Goal: Transaction & Acquisition: Purchase product/service

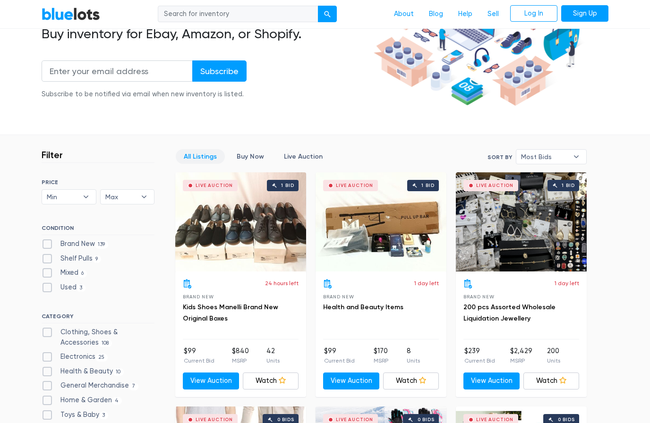
scroll to position [144, 0]
click at [85, 368] on label "Health & Beauty 10" at bounding box center [83, 372] width 82 height 10
click at [48, 368] on Beauty"] "Health & Beauty 10" at bounding box center [45, 370] width 6 height 6
checkbox Beauty"] "true"
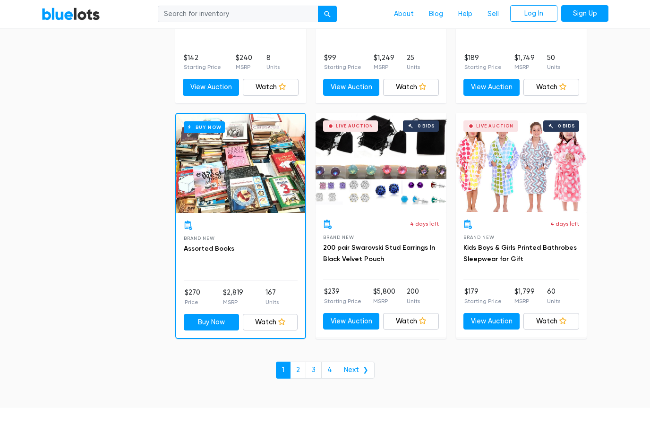
scroll to position [3960, 0]
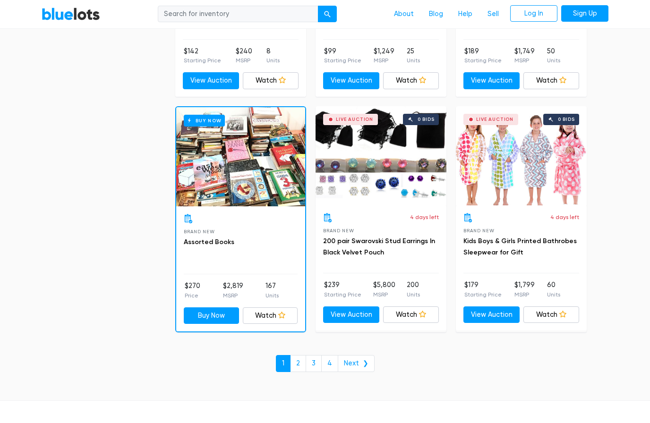
click at [357, 355] on link "Next ❯" at bounding box center [356, 363] width 37 height 17
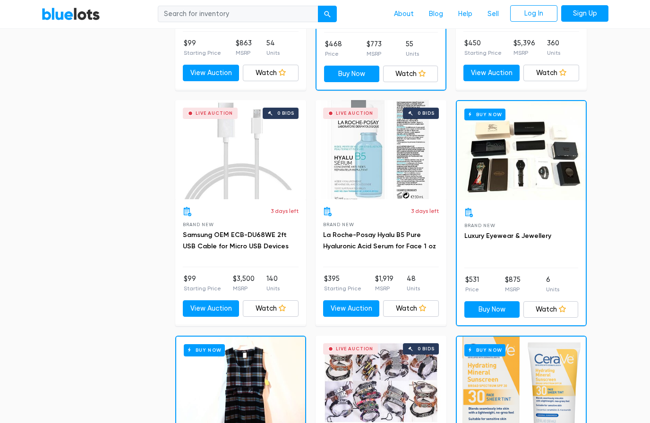
scroll to position [700, 0]
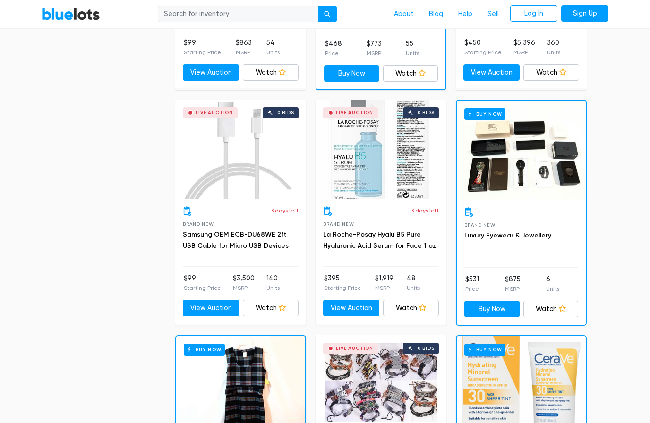
click at [426, 308] on link "Watch" at bounding box center [411, 308] width 56 height 17
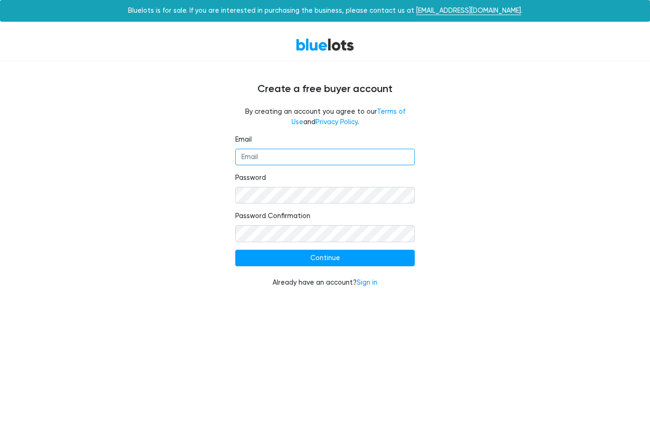
click at [261, 158] on input "Email" at bounding box center [324, 157] width 179 height 17
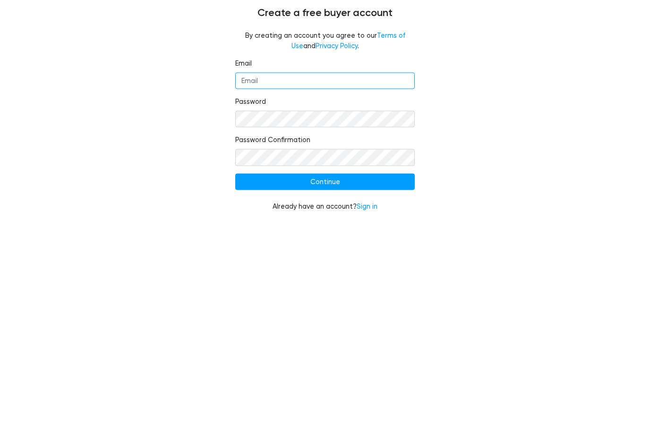
type input "blt3271@yahoo.com"
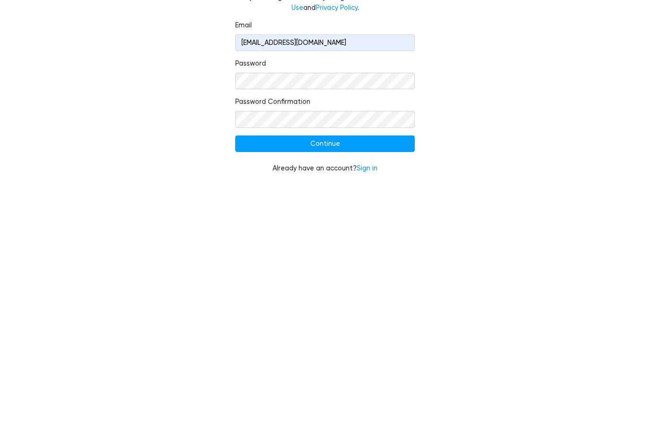
click at [308, 250] on input "Continue" at bounding box center [324, 258] width 179 height 17
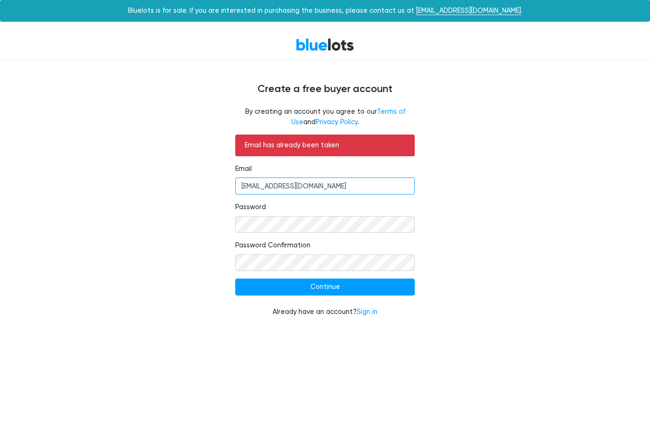
click at [315, 187] on input "[EMAIL_ADDRESS][DOMAIN_NAME]" at bounding box center [324, 186] width 179 height 17
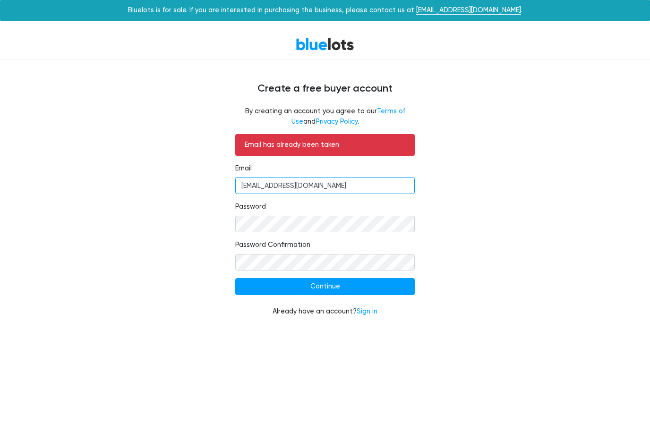
click at [266, 180] on input "[EMAIL_ADDRESS][DOMAIN_NAME]" at bounding box center [324, 186] width 179 height 17
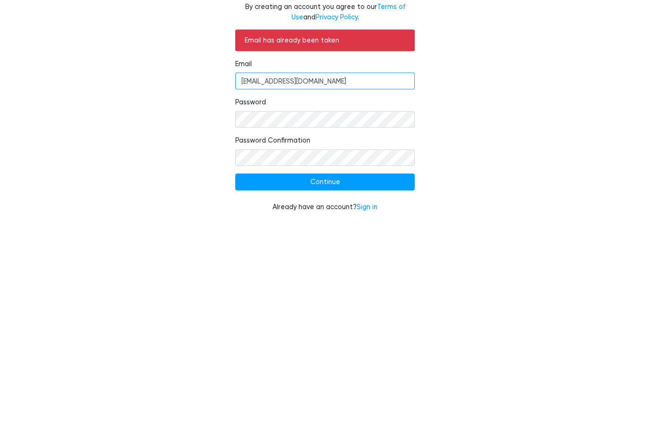
click at [316, 178] on input "[EMAIL_ADDRESS][DOMAIN_NAME]" at bounding box center [324, 186] width 179 height 17
type input "b"
type input "[EMAIL_ADDRESS][DOMAIN_NAME]"
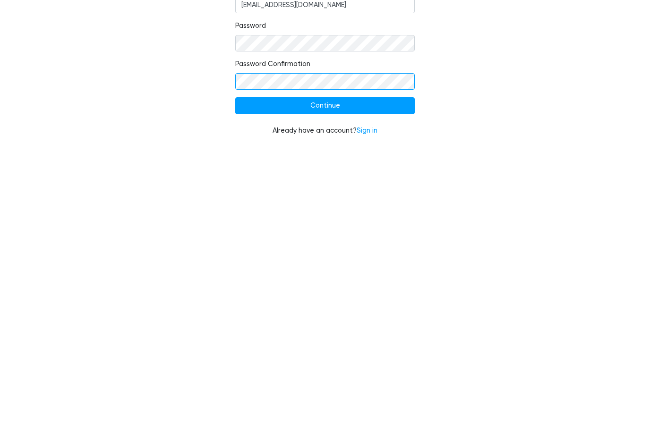
click at [334, 279] on input "Continue" at bounding box center [324, 287] width 179 height 17
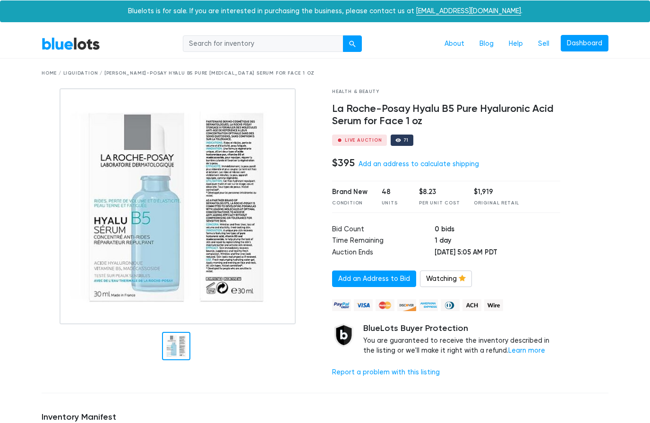
scroll to position [13, 0]
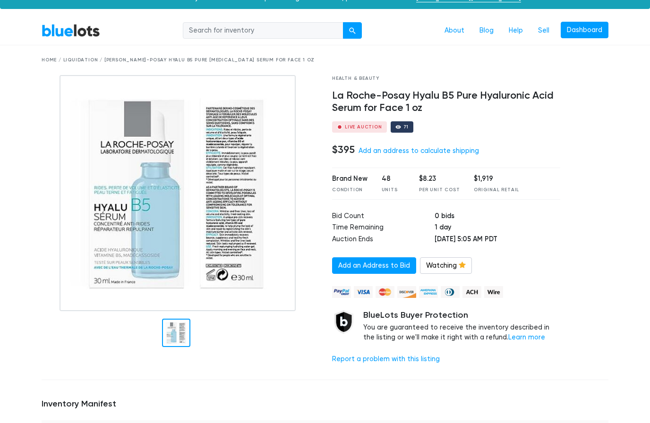
click at [422, 147] on link "Add an address to calculate shipping" at bounding box center [418, 151] width 120 height 8
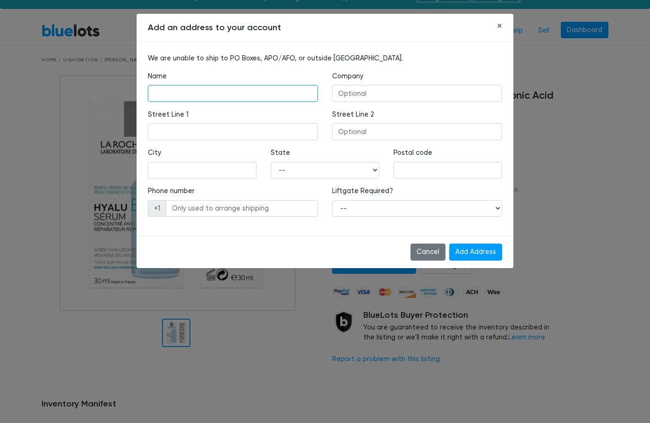
click at [169, 95] on input "text" at bounding box center [233, 93] width 170 height 17
type input "Brenda Cimbaljevich"
type input "3744 Maple St"
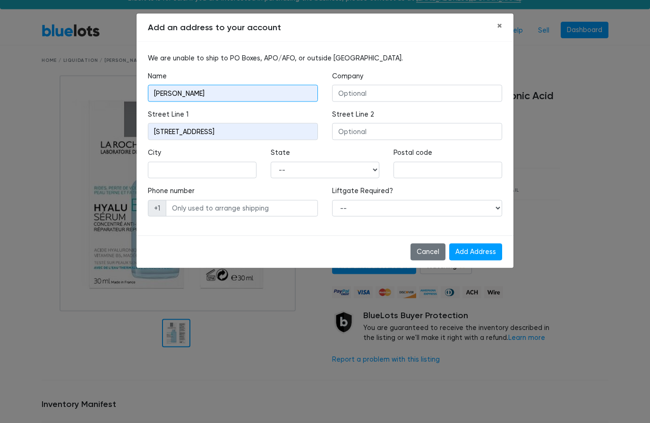
scroll to position [13, 0]
type input "Hobart"
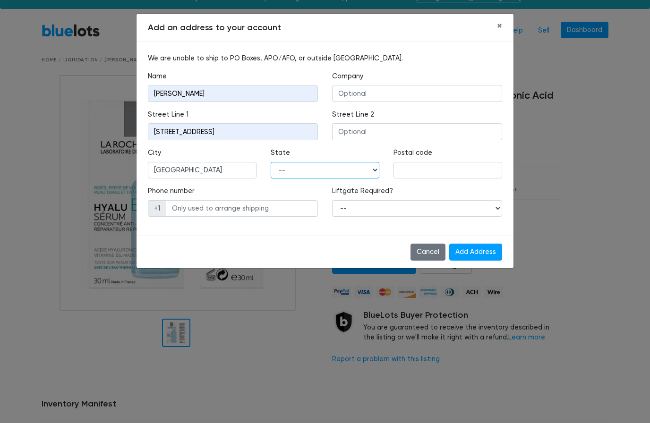
select select "IN"
type input "46342"
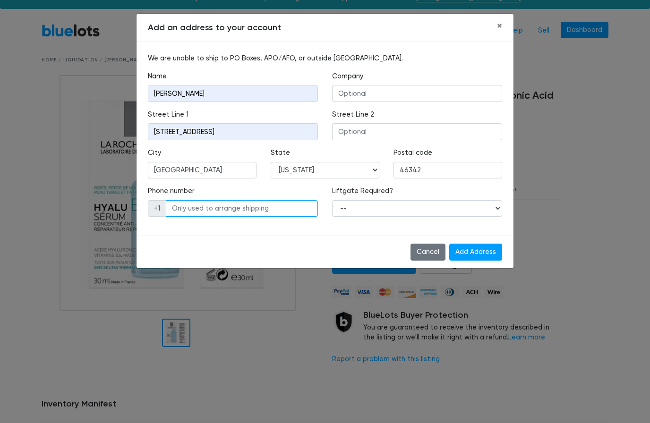
type input "2199736083"
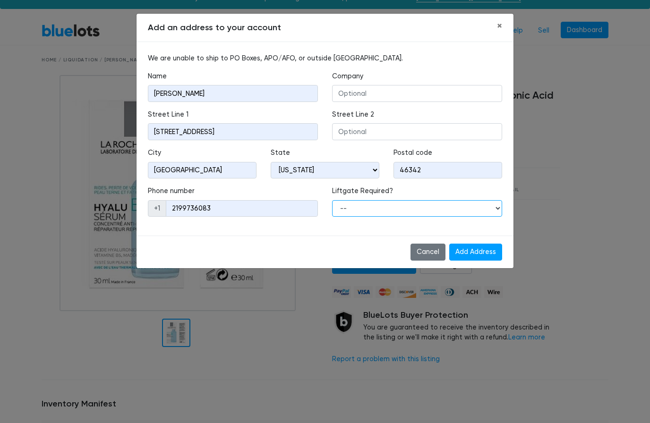
click at [496, 209] on select "-- Yes No" at bounding box center [417, 208] width 170 height 17
click at [478, 258] on input "Add Address" at bounding box center [475, 252] width 53 height 17
click at [488, 212] on select "-- Yes No" at bounding box center [417, 208] width 170 height 17
select select "0"
click at [501, 27] on span "×" at bounding box center [499, 26] width 5 height 12
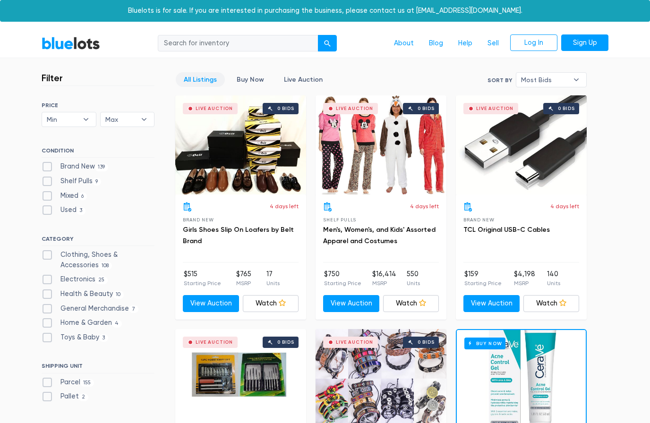
scroll to position [742, 0]
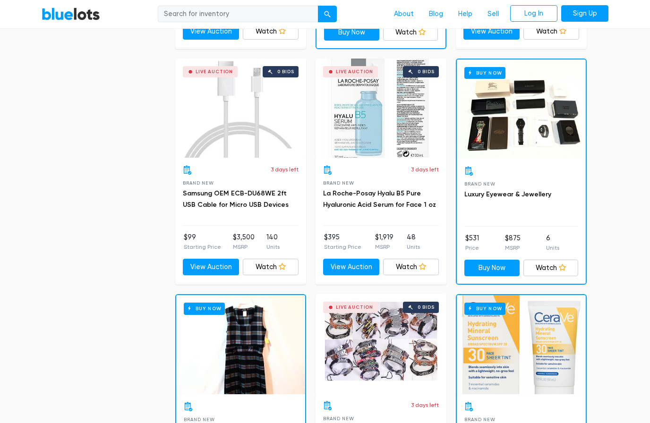
click at [423, 263] on icon at bounding box center [422, 266] width 7 height 7
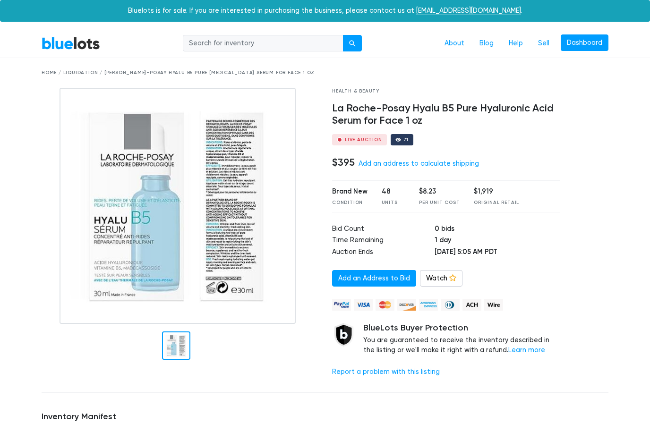
click at [451, 277] on icon at bounding box center [452, 277] width 7 height 7
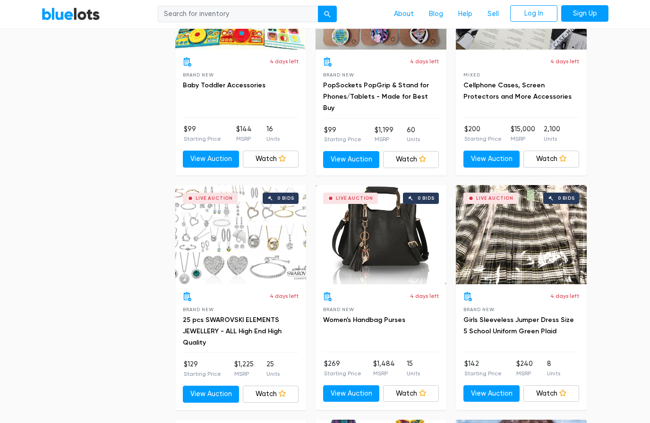
scroll to position [3179, 0]
click at [281, 390] on icon at bounding box center [282, 393] width 7 height 7
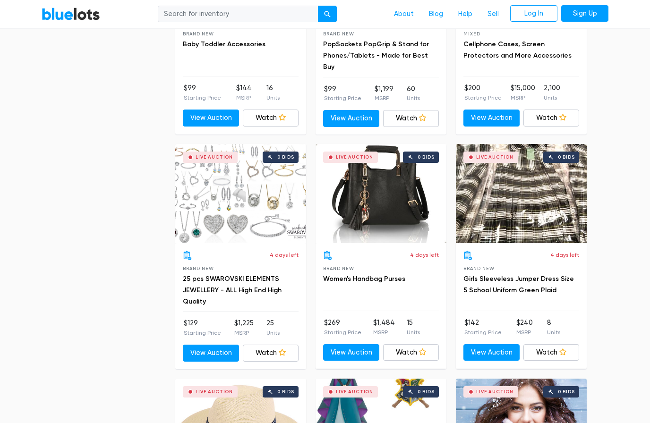
click at [284, 349] on icon at bounding box center [282, 352] width 7 height 7
click at [538, 17] on link "Log In" at bounding box center [533, 13] width 47 height 17
click at [539, 11] on link "Log In" at bounding box center [533, 13] width 47 height 17
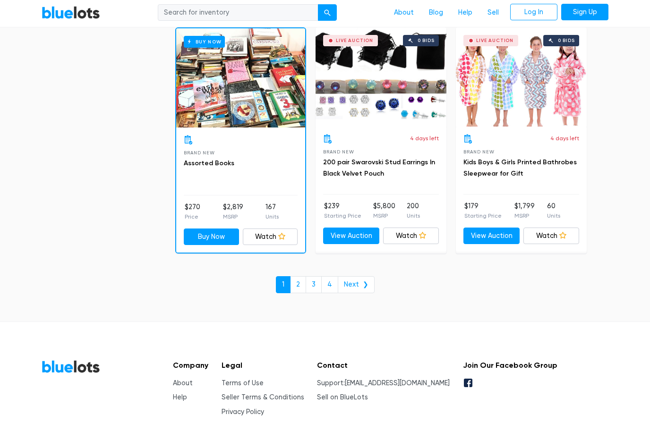
scroll to position [4037, 0]
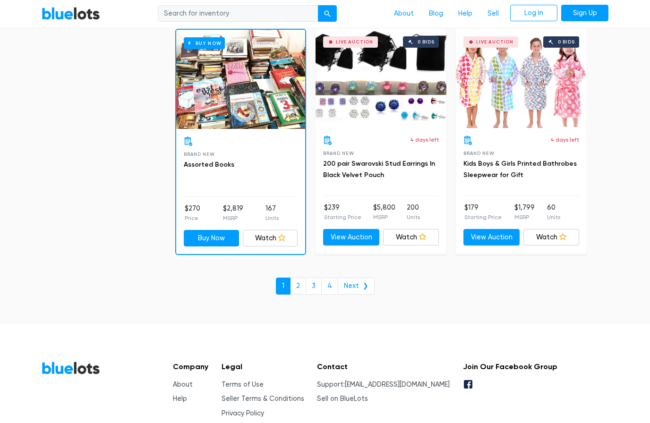
click at [301, 278] on link "2" at bounding box center [298, 286] width 16 height 17
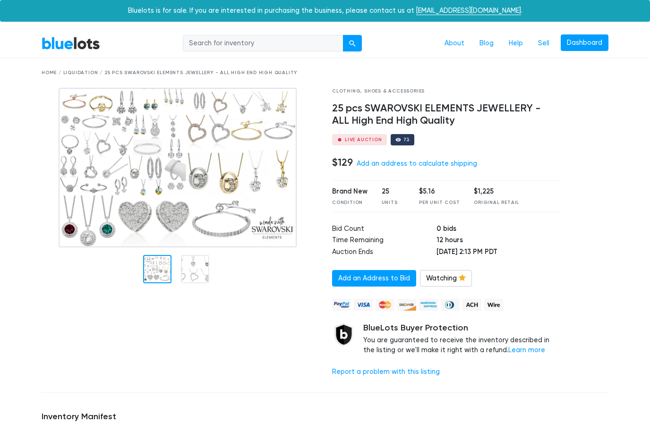
click at [459, 278] on icon at bounding box center [462, 277] width 7 height 7
click at [452, 274] on icon at bounding box center [452, 277] width 7 height 7
click at [447, 270] on link "Watch" at bounding box center [441, 278] width 43 height 17
click at [391, 277] on link "Add an Address to Bid" at bounding box center [374, 278] width 84 height 17
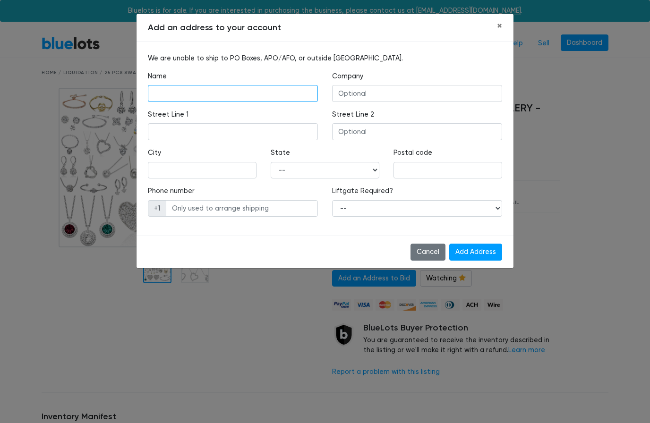
click at [175, 92] on input "text" at bounding box center [233, 93] width 170 height 17
type input "[PERSON_NAME]"
type input "[STREET_ADDRESS]"
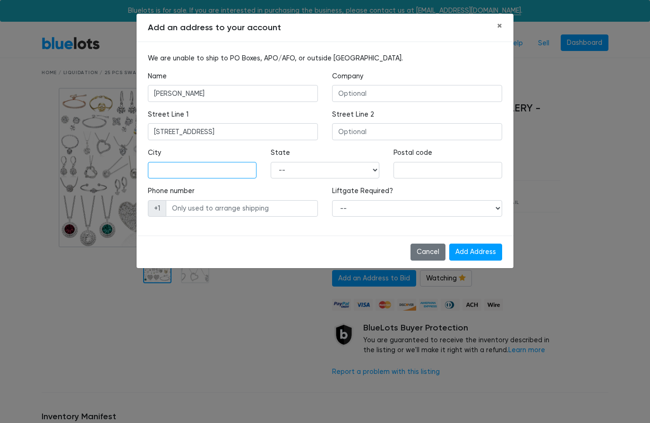
type input "[GEOGRAPHIC_DATA]"
select select "IN"
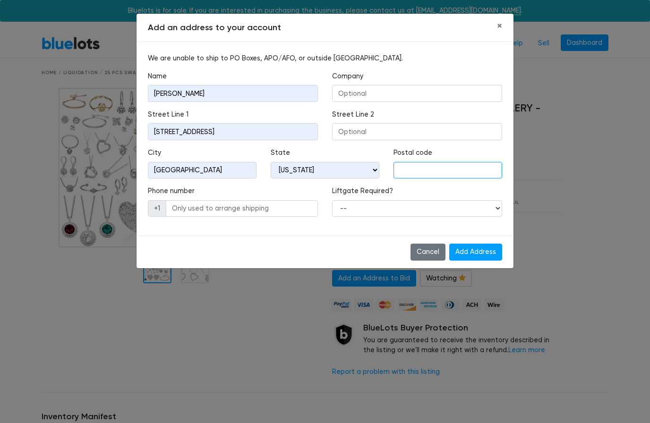
type input "46342"
type input "2199736083"
click at [492, 209] on select "-- Yes No" at bounding box center [417, 208] width 170 height 17
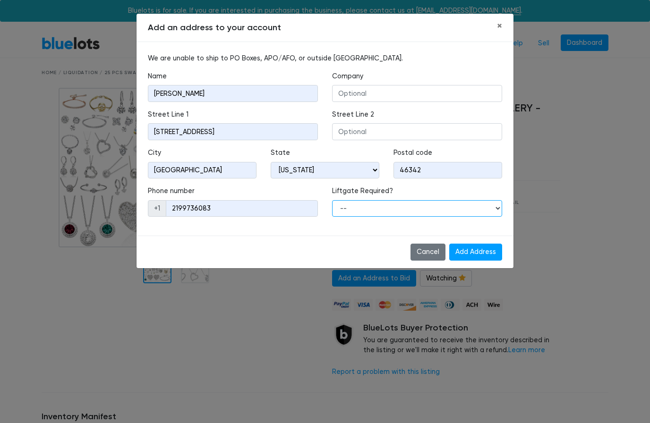
select select "0"
click at [487, 248] on input "Add Address" at bounding box center [475, 252] width 53 height 17
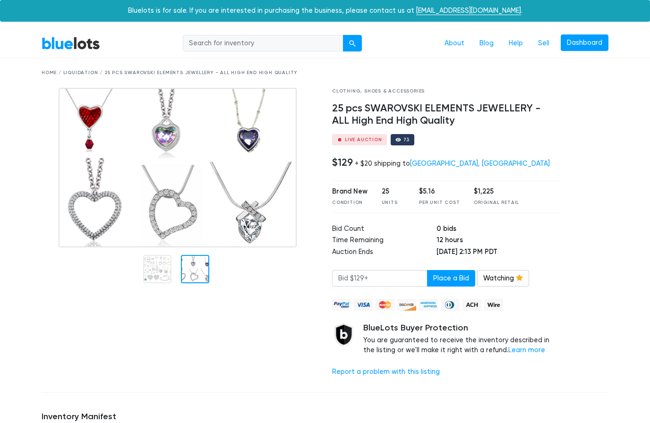
click at [198, 276] on div at bounding box center [195, 269] width 28 height 28
click at [631, 19] on div "Bluelots is for sale. If you are interested in purchasing the business, please …" at bounding box center [325, 11] width 650 height 22
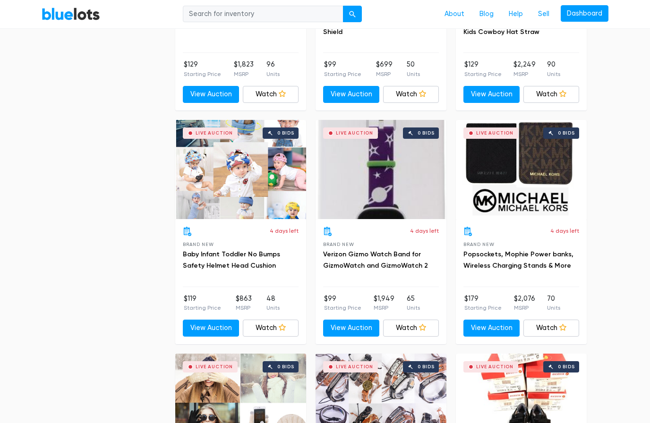
scroll to position [3040, 0]
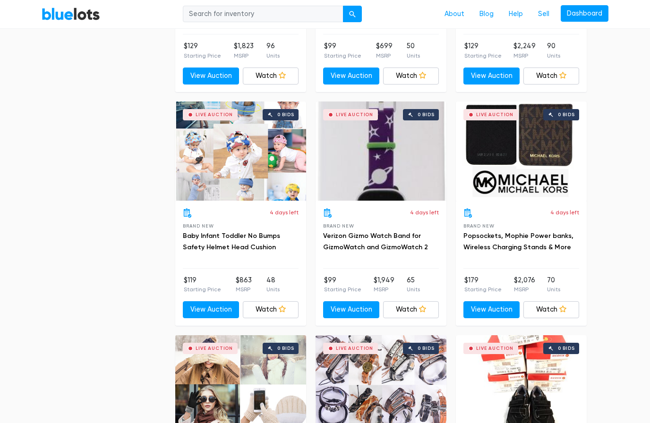
click at [562, 306] on icon at bounding box center [562, 309] width 7 height 7
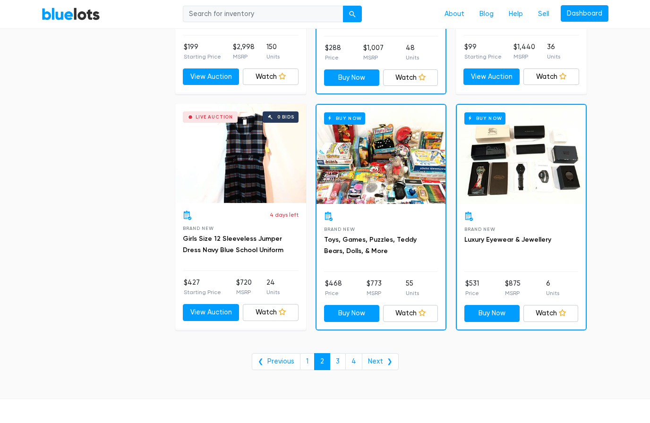
scroll to position [3741, 0]
click at [339, 353] on link "3" at bounding box center [338, 361] width 16 height 17
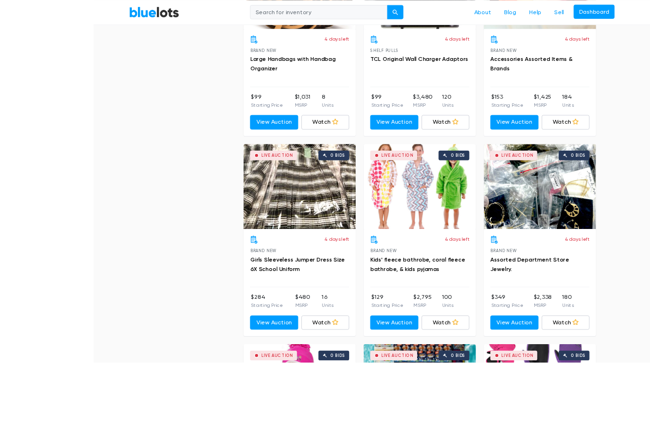
scroll to position [2528, 0]
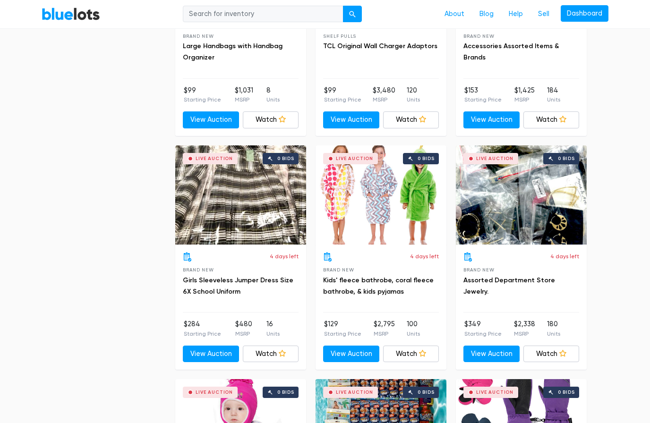
click at [568, 346] on link "Watch" at bounding box center [551, 354] width 56 height 17
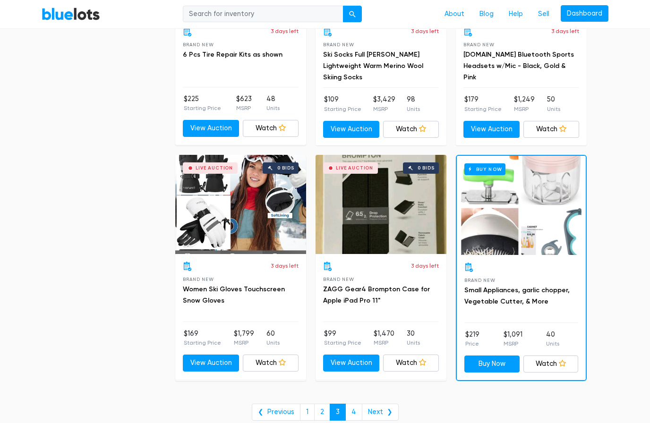
scroll to position [3689, 0]
click at [350, 404] on link "4" at bounding box center [353, 412] width 17 height 17
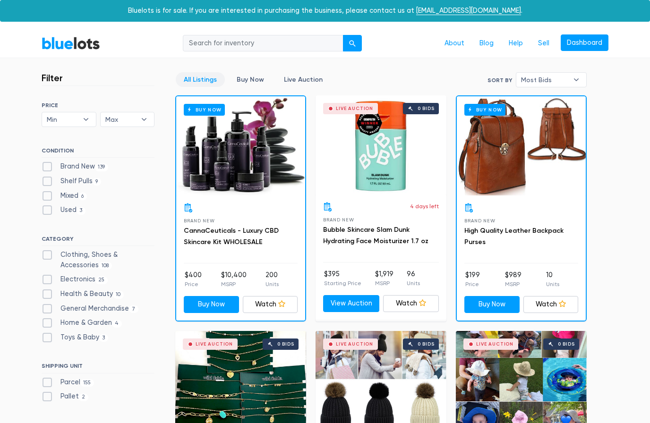
scroll to position [3730, 0]
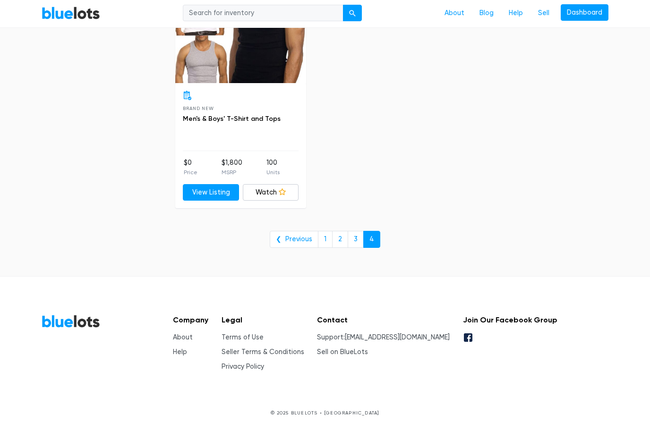
scroll to position [2182, 0]
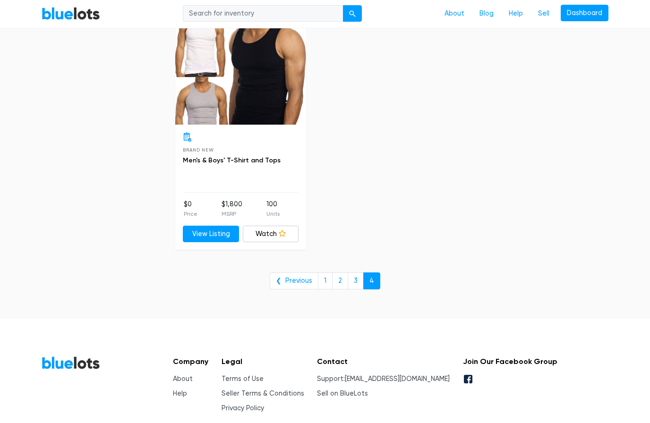
click at [321, 278] on link "1" at bounding box center [325, 281] width 15 height 17
